Goal: Find specific page/section: Find specific page/section

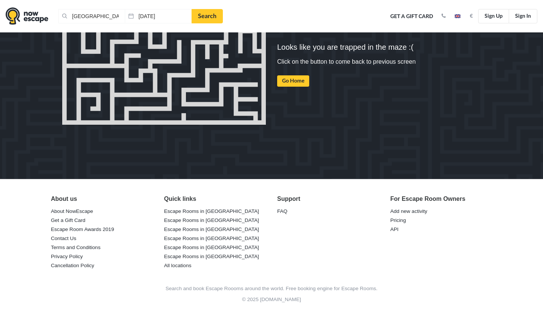
scroll to position [152, 0]
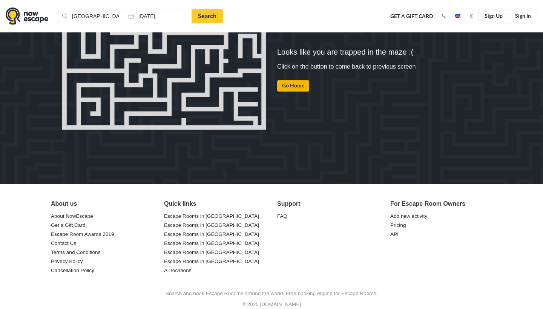
click at [304, 83] on link "Go Home" at bounding box center [293, 85] width 32 height 11
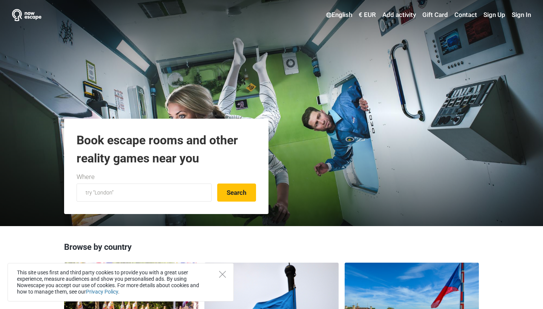
click at [371, 19] on link "€ EUR" at bounding box center [367, 15] width 21 height 14
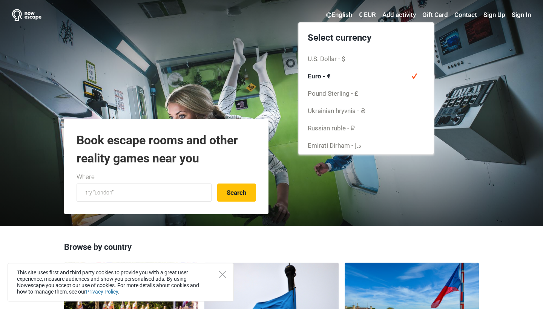
click at [242, 118] on div "English Select your language English Русский Eesti Suomi Українська Česky € EUR…" at bounding box center [271, 113] width 543 height 226
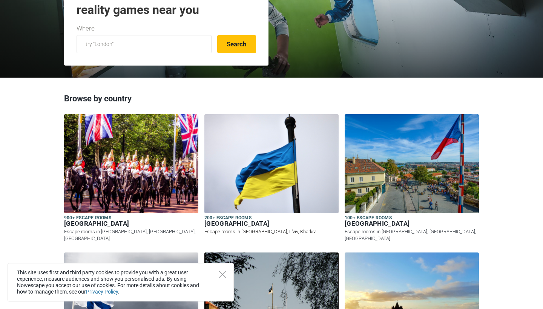
scroll to position [85, 0]
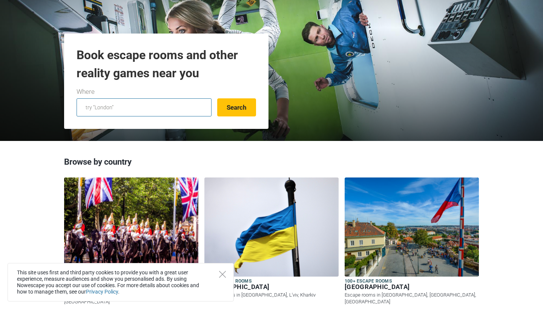
click at [187, 106] on input "text" at bounding box center [144, 107] width 135 height 18
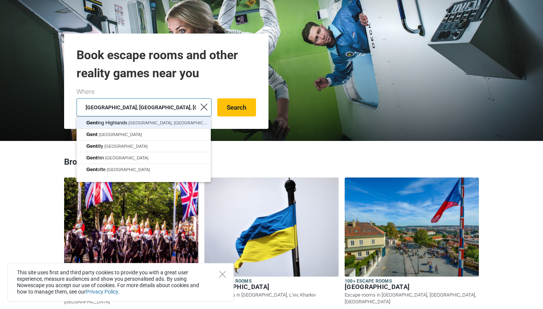
type input "[GEOGRAPHIC_DATA], [GEOGRAPHIC_DATA]"
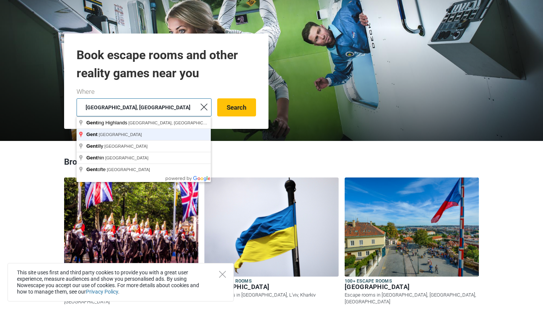
click at [236, 107] on button "Search" at bounding box center [236, 107] width 39 height 18
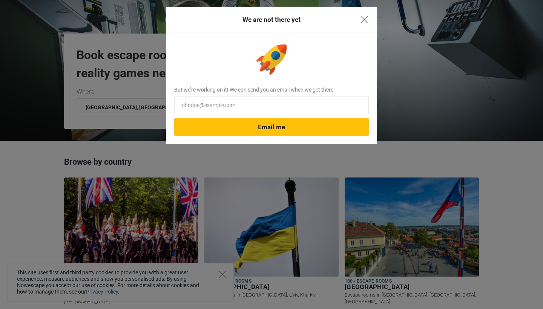
click at [363, 21] on img "Close" at bounding box center [364, 19] width 7 height 7
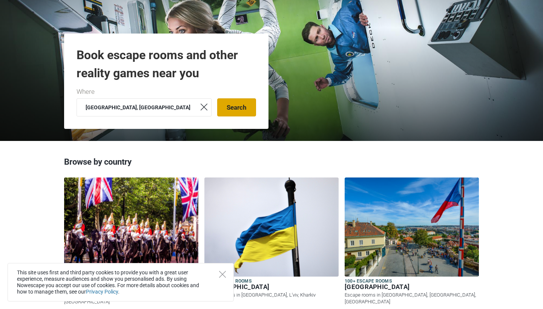
click at [244, 106] on button "Search" at bounding box center [236, 107] width 39 height 18
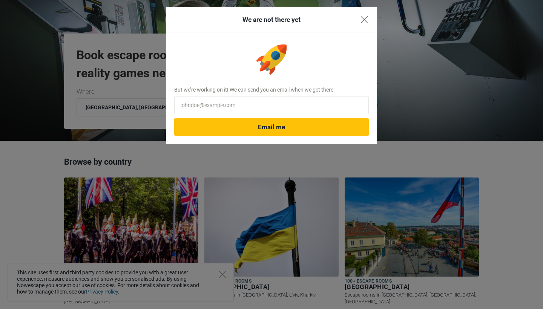
click at [363, 18] on img "Close" at bounding box center [364, 19] width 7 height 7
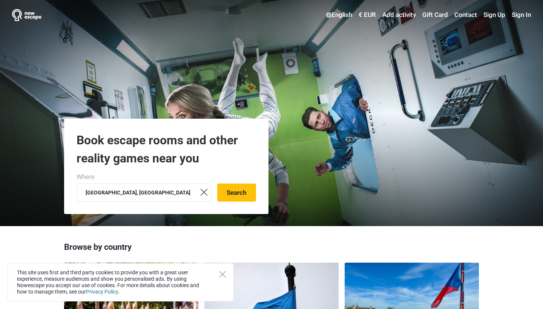
scroll to position [0, 0]
